Goal: Understand process/instructions

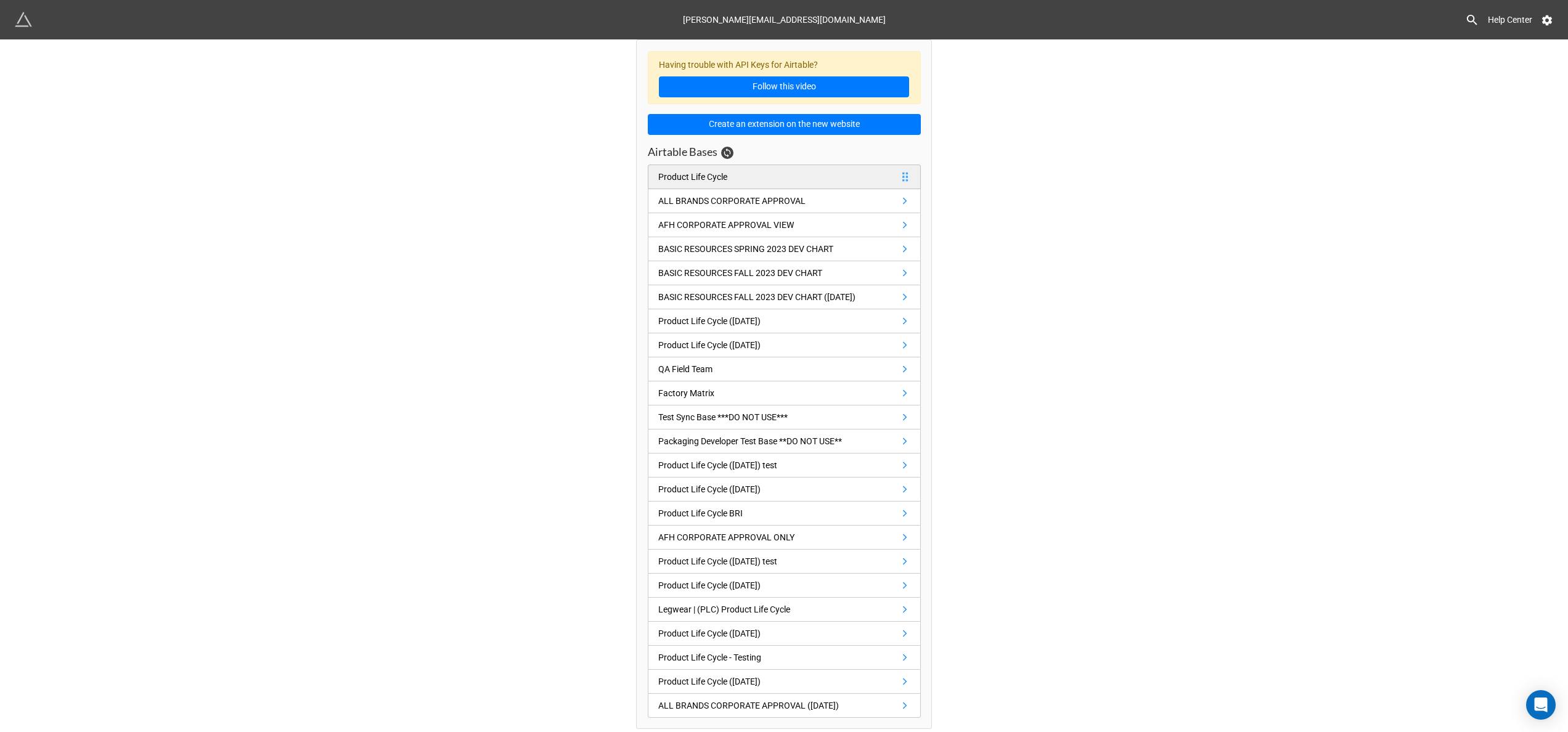
click at [835, 185] on link "Product Life Cycle" at bounding box center [784, 177] width 273 height 25
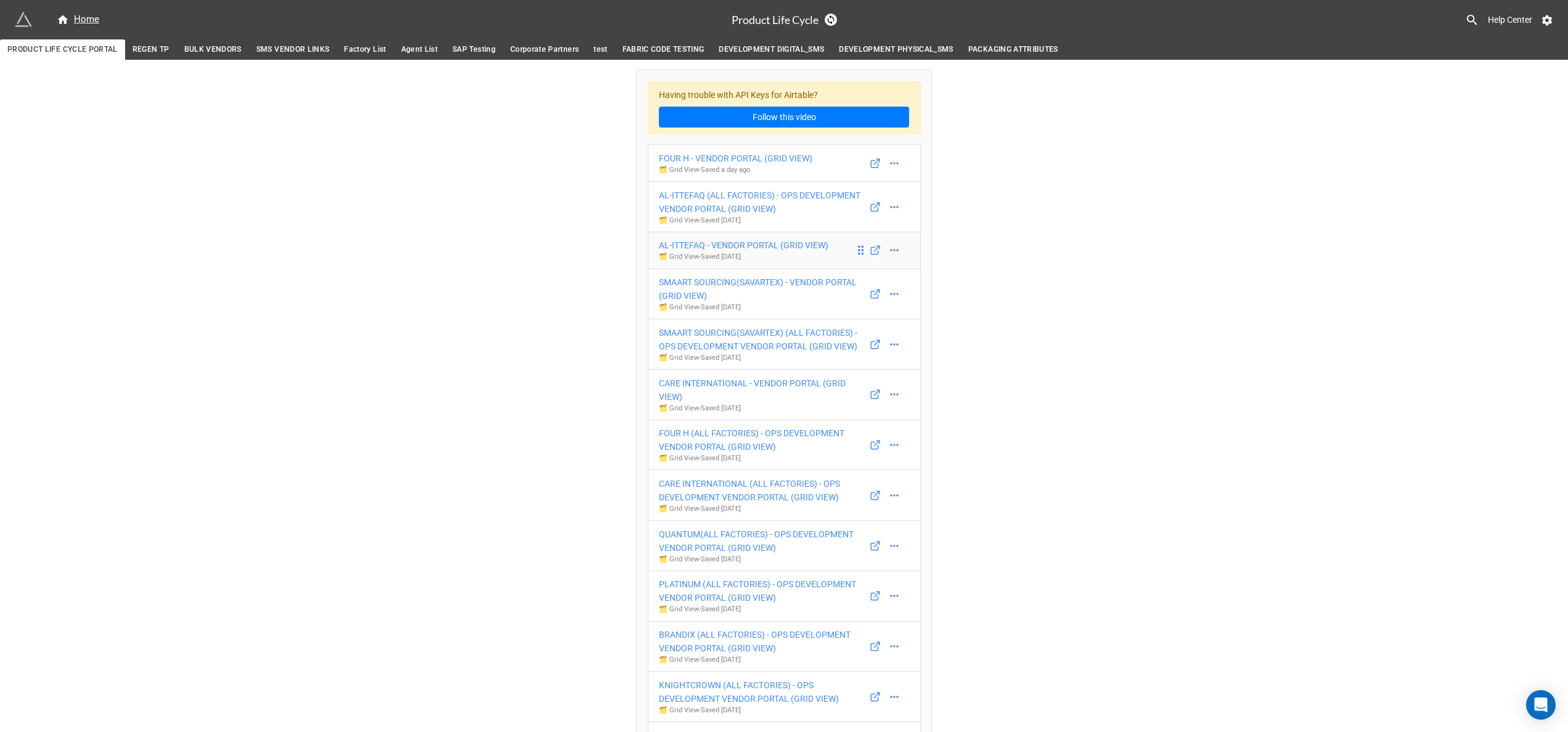
click at [810, 247] on div "AL-ITTEFAQ - VENDOR PORTAL (GRID VIEW)" at bounding box center [743, 245] width 169 height 14
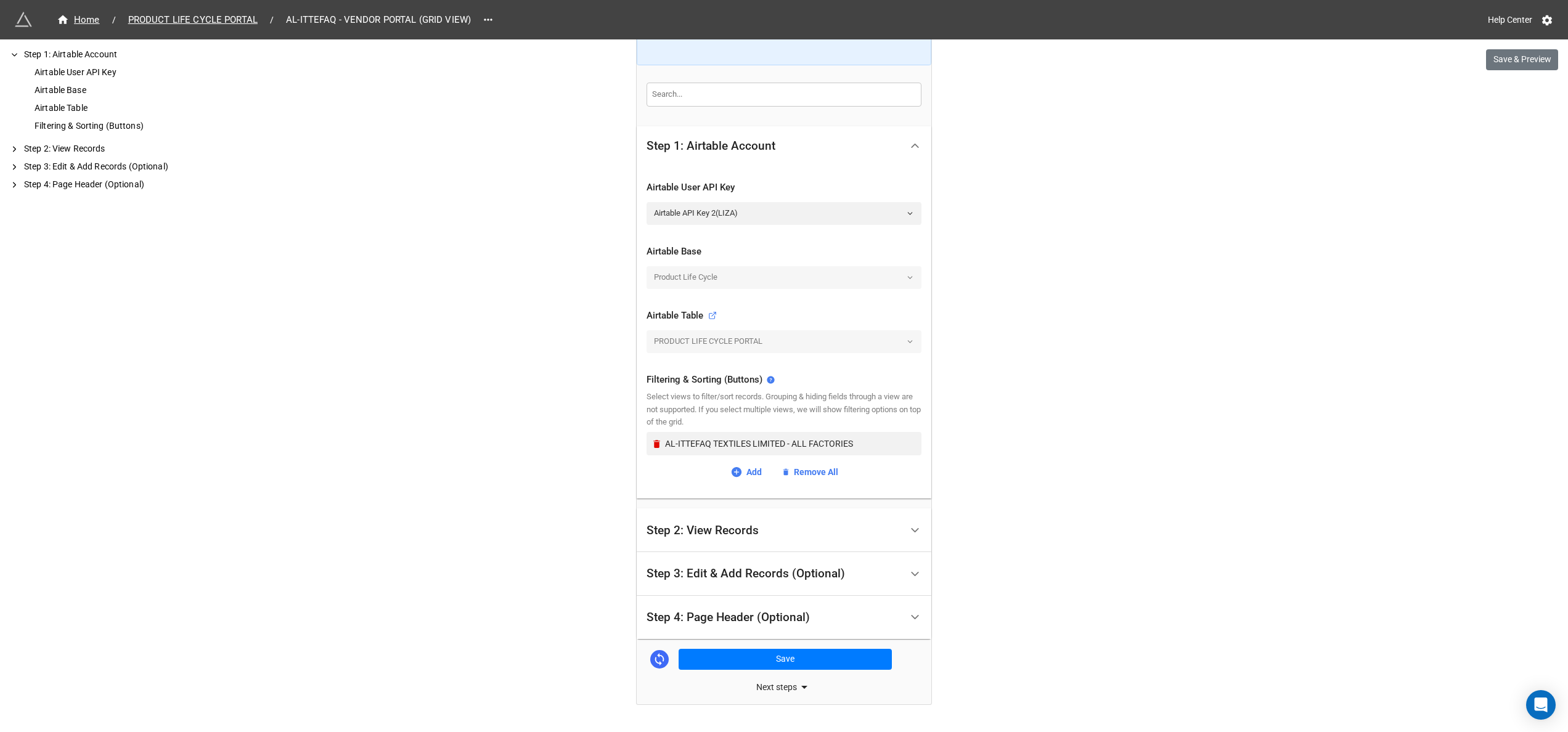
scroll to position [199, 0]
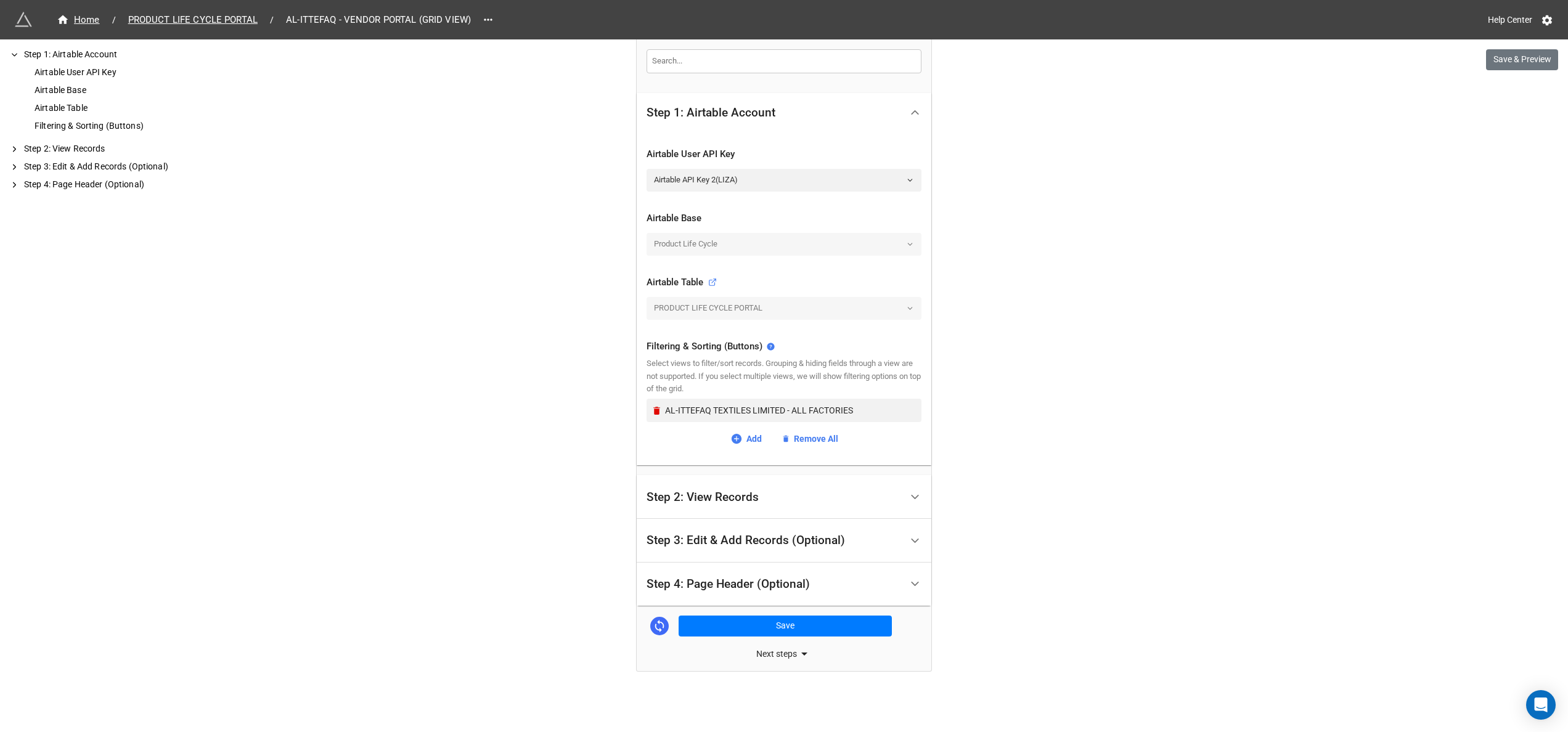
click at [879, 503] on div "Step 2: View Records" at bounding box center [773, 497] width 254 height 29
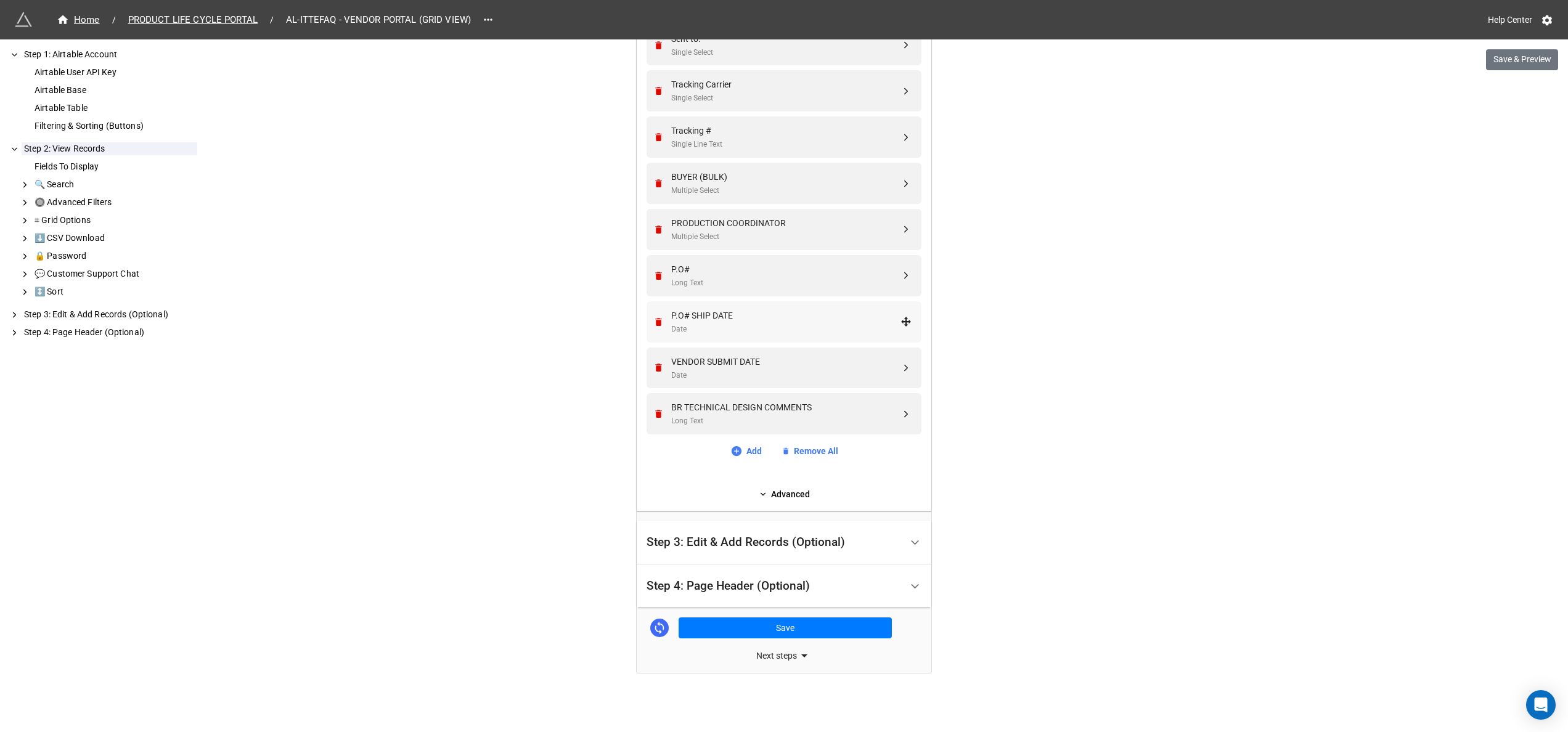
scroll to position [1312, 0]
click at [888, 542] on div "Step 3: Edit & Add Records (Optional)" at bounding box center [773, 541] width 254 height 29
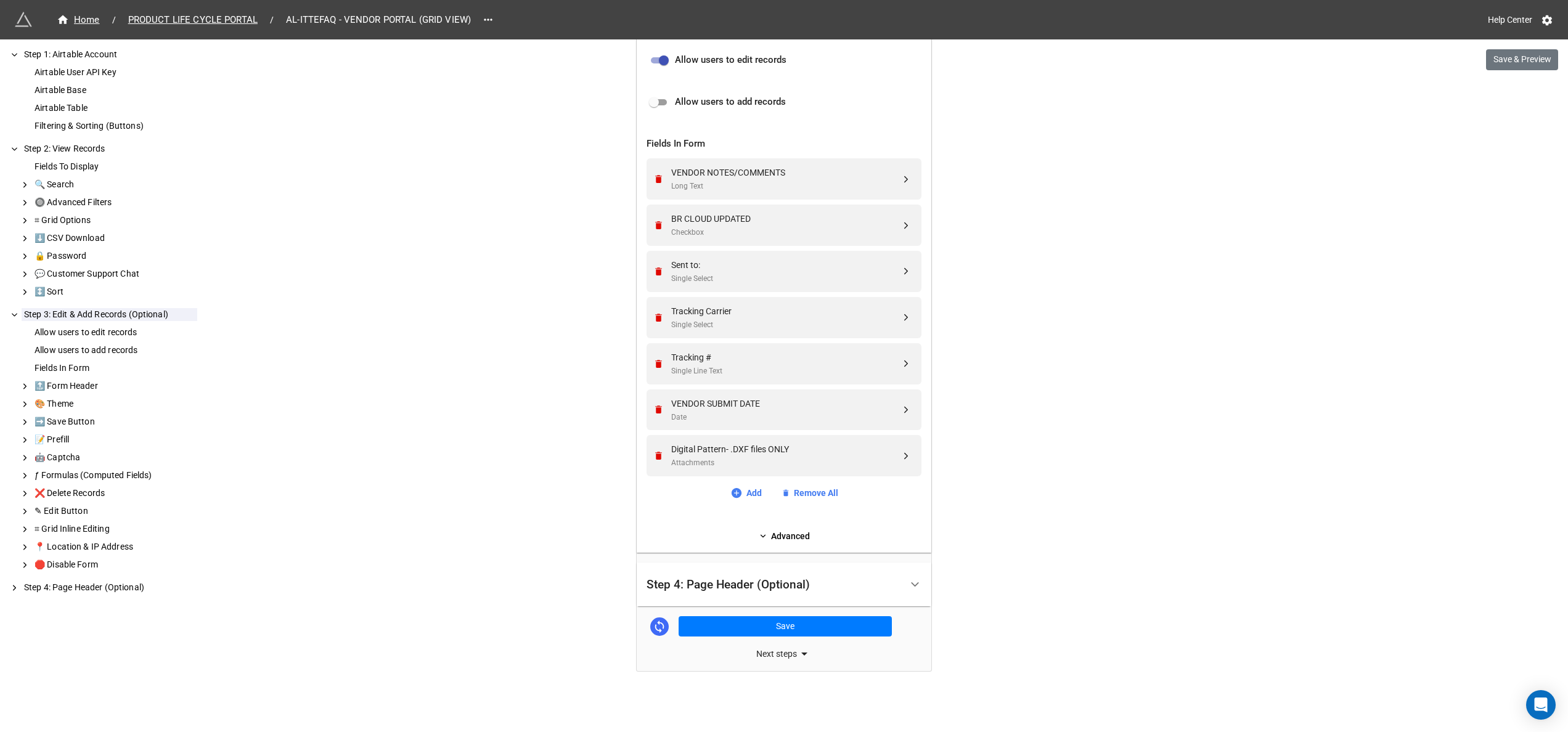
scroll to position [0, 0]
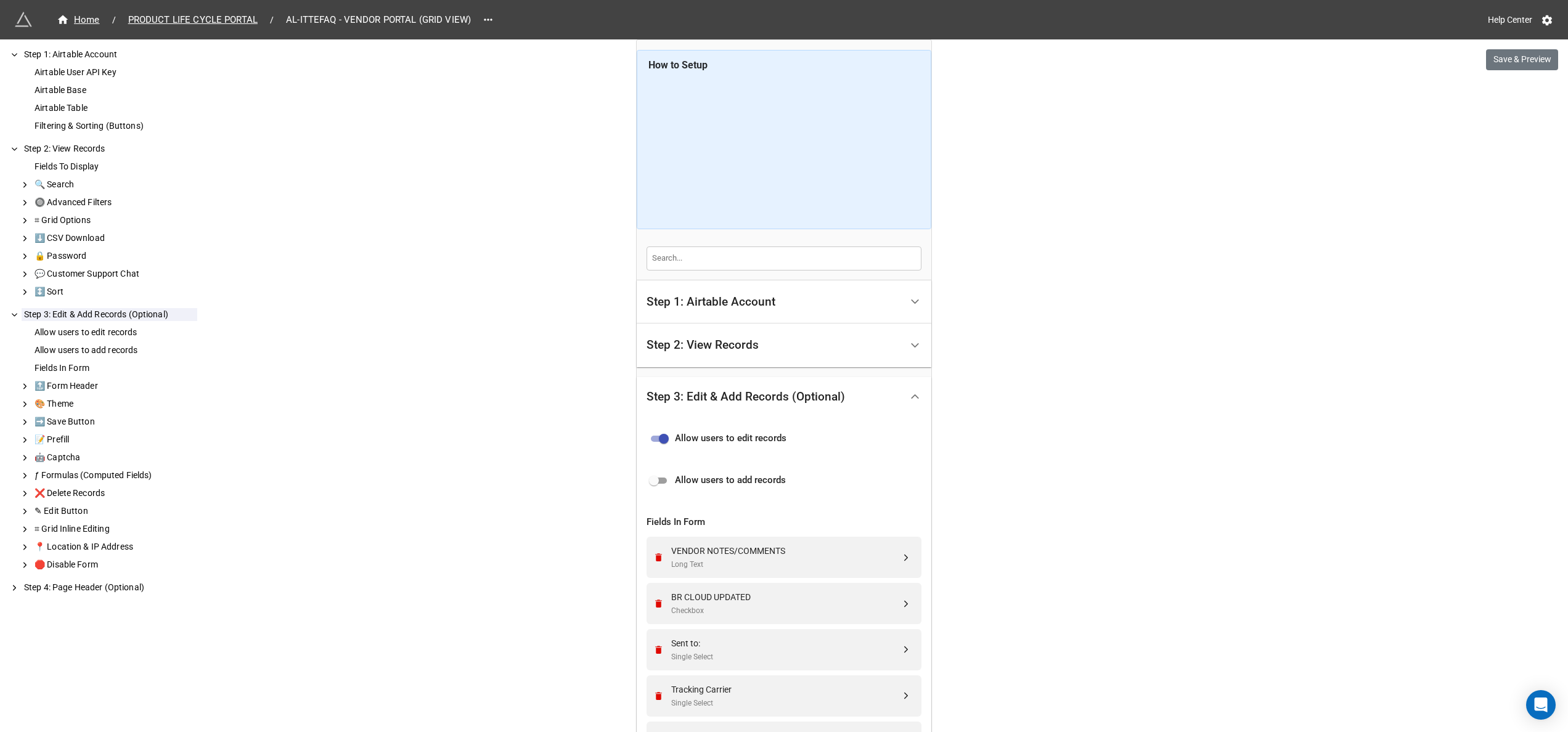
click at [829, 308] on div "Step 1: Airtable Account" at bounding box center [773, 302] width 254 height 29
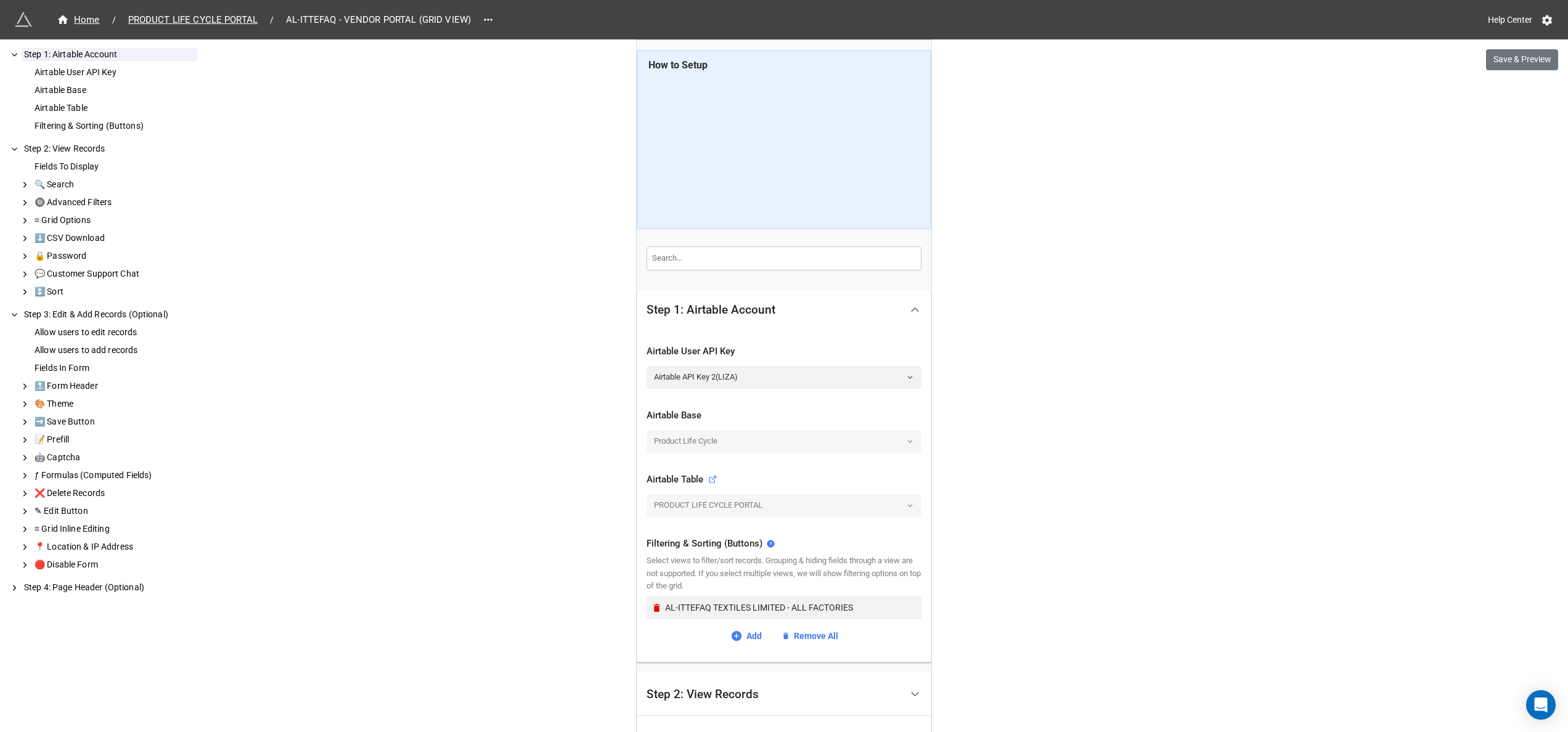
click at [829, 308] on div "Step 1: Airtable Account" at bounding box center [773, 310] width 254 height 29
